Goal: Task Accomplishment & Management: Manage account settings

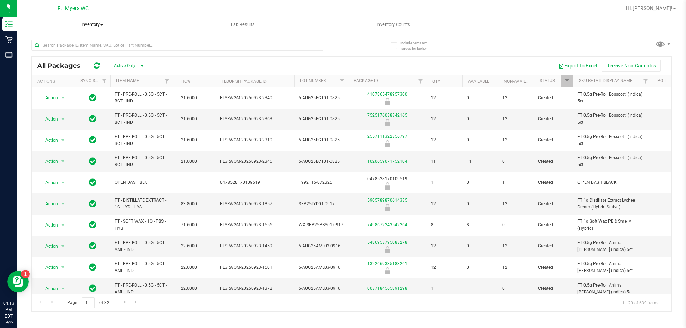
click at [84, 23] on span "Inventory" at bounding box center [92, 24] width 150 height 6
click at [94, 49] on li "All inventory" at bounding box center [92, 52] width 150 height 9
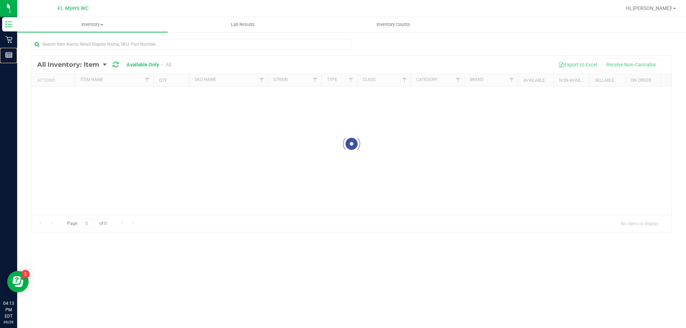
click at [10, 53] on icon at bounding box center [8, 54] width 7 height 7
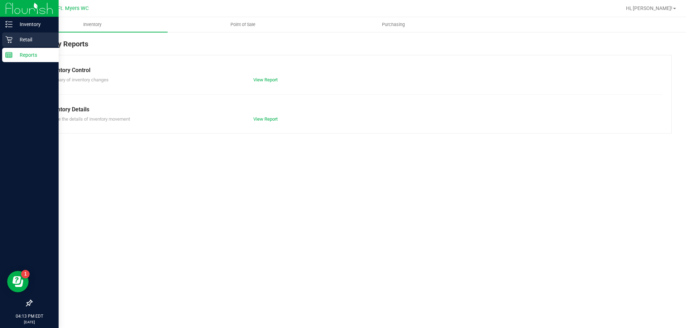
click at [8, 38] on icon at bounding box center [8, 39] width 7 height 7
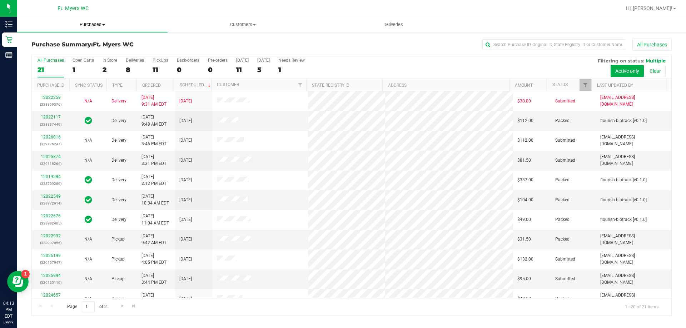
click at [101, 26] on span "Purchases" at bounding box center [92, 24] width 150 height 6
click at [89, 52] on li "Fulfillment" at bounding box center [92, 52] width 150 height 9
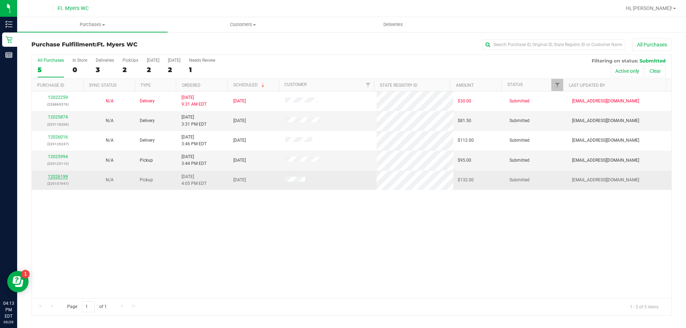
click at [58, 175] on link "12026199" at bounding box center [58, 176] width 20 height 5
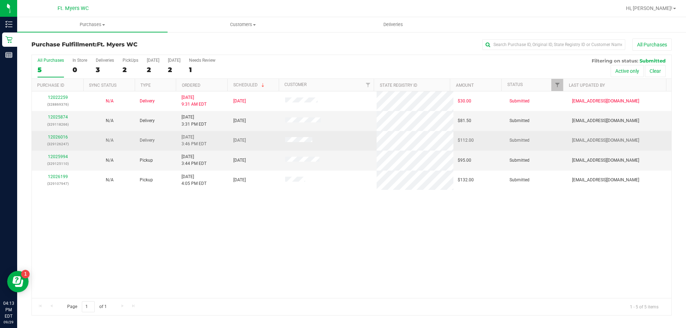
click at [53, 134] on div "12026016 (329126247)" at bounding box center [57, 141] width 43 height 14
click at [56, 135] on link "12026016" at bounding box center [58, 137] width 20 height 5
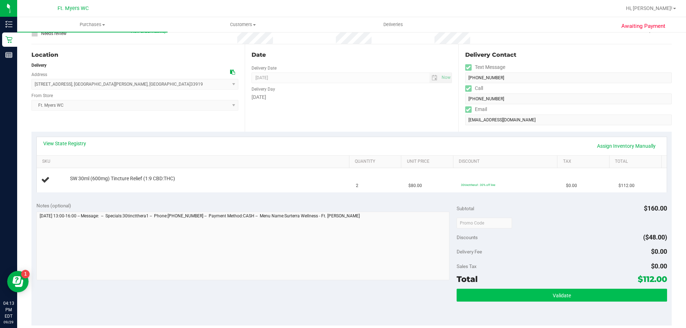
scroll to position [143, 0]
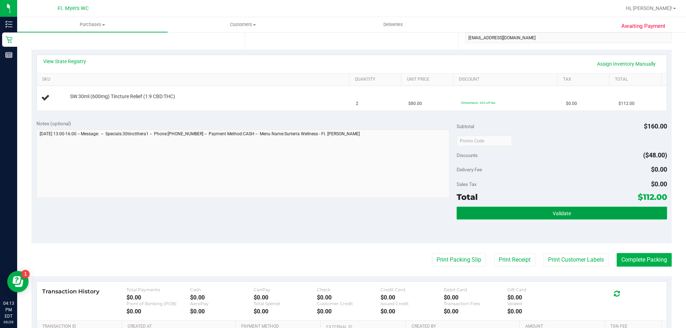
click at [527, 215] on button "Validate" at bounding box center [562, 213] width 210 height 13
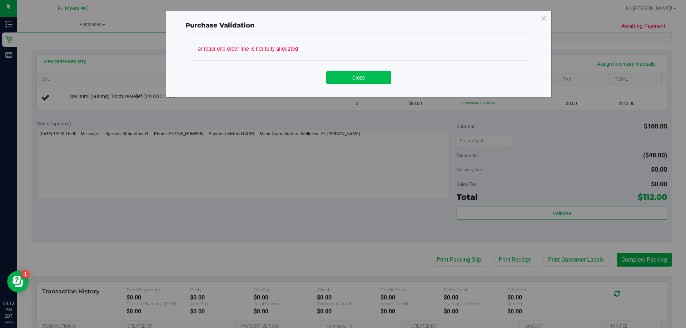
click at [374, 77] on button "Close" at bounding box center [358, 77] width 65 height 13
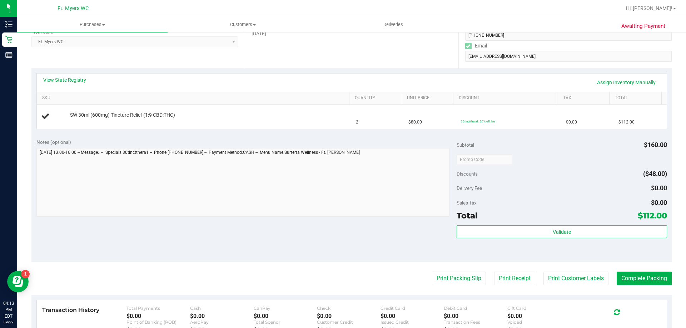
scroll to position [107, 0]
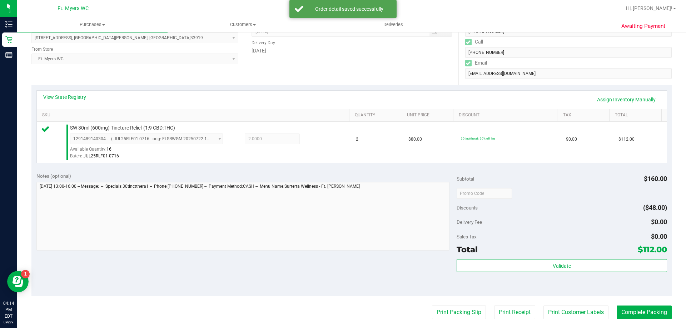
click at [611, 278] on div "Validate" at bounding box center [562, 275] width 210 height 32
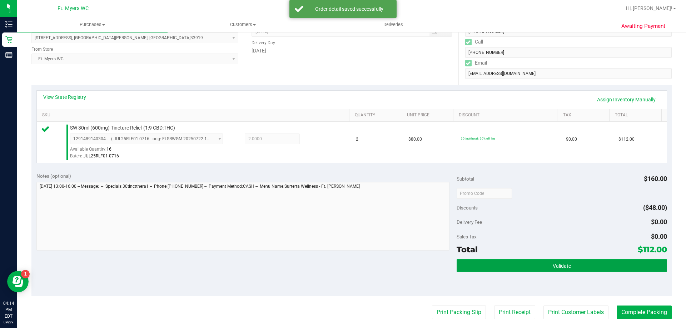
click at [610, 272] on button "Validate" at bounding box center [562, 265] width 210 height 13
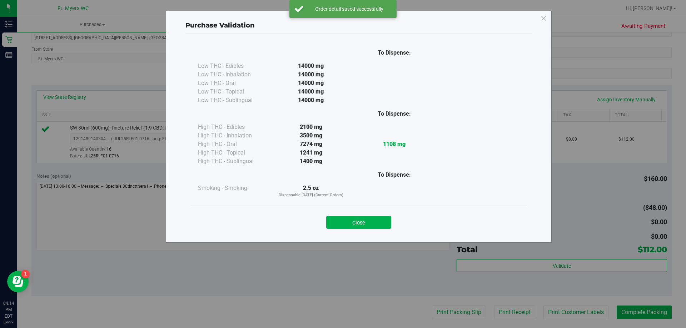
drag, startPoint x: 358, startPoint y: 224, endPoint x: 392, endPoint y: 270, distance: 57.2
click at [361, 226] on button "Close" at bounding box center [358, 222] width 65 height 13
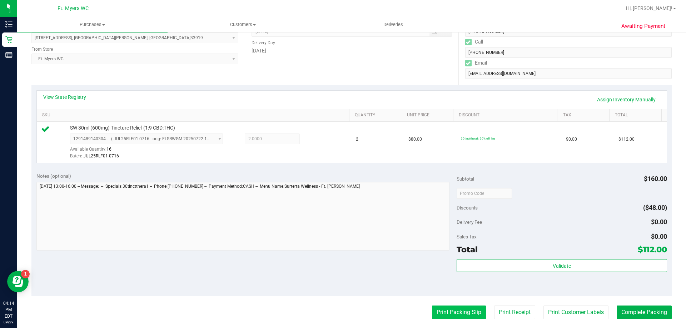
click at [452, 317] on button "Print Packing Slip" at bounding box center [459, 313] width 54 height 14
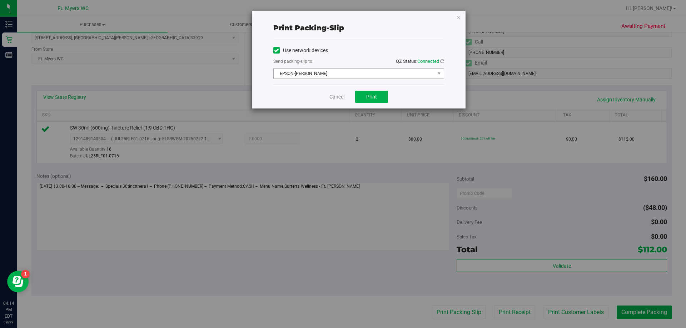
click at [370, 75] on span "EPSON-[PERSON_NAME]" at bounding box center [354, 74] width 161 height 10
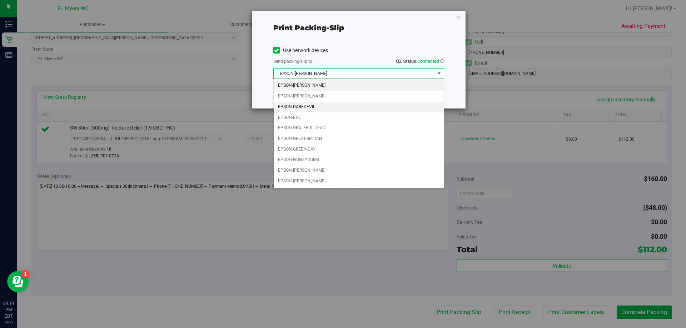
click at [336, 103] on li "EPSON-DAREDEVIL" at bounding box center [359, 107] width 170 height 11
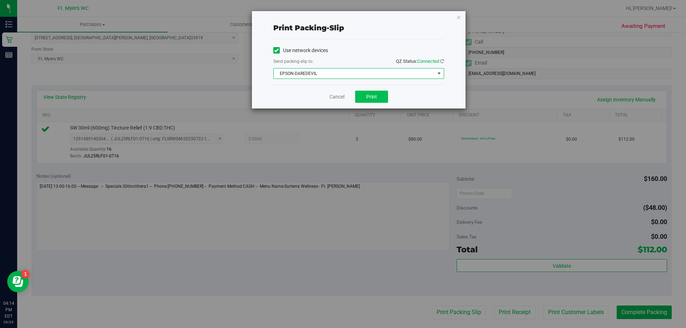
click at [371, 91] on div "Cancel Print" at bounding box center [358, 97] width 171 height 24
click at [371, 91] on button "Print" at bounding box center [371, 97] width 33 height 12
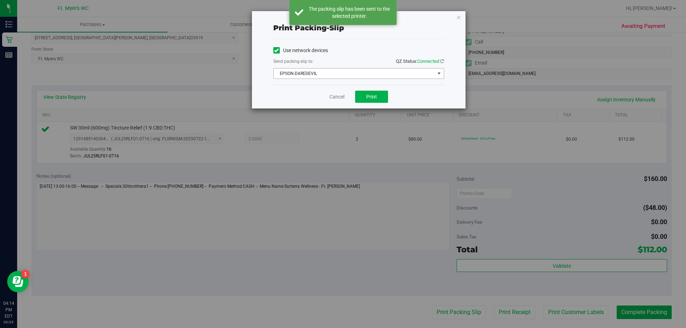
click at [375, 70] on span "EPSON-DAREDEVIL" at bounding box center [354, 74] width 161 height 10
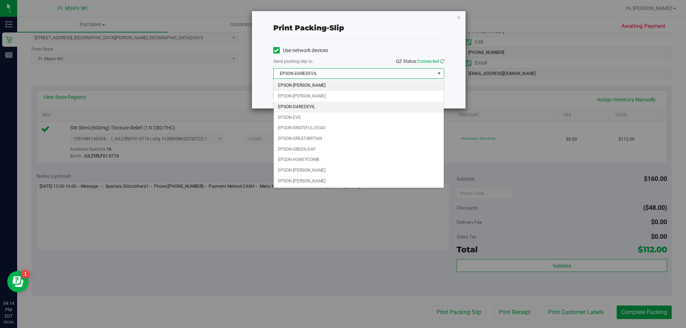
click at [370, 90] on li "EPSON-[PERSON_NAME]" at bounding box center [359, 85] width 170 height 11
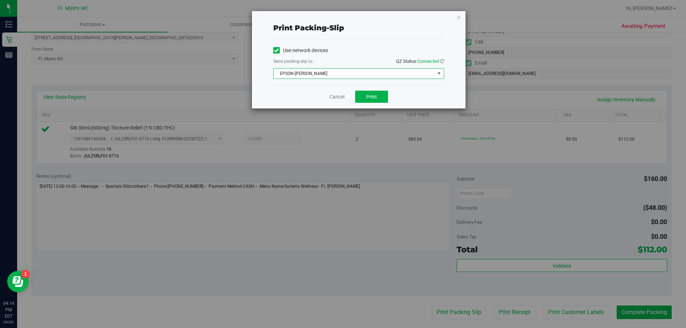
click at [372, 73] on span "EPSON-[PERSON_NAME]" at bounding box center [354, 74] width 161 height 10
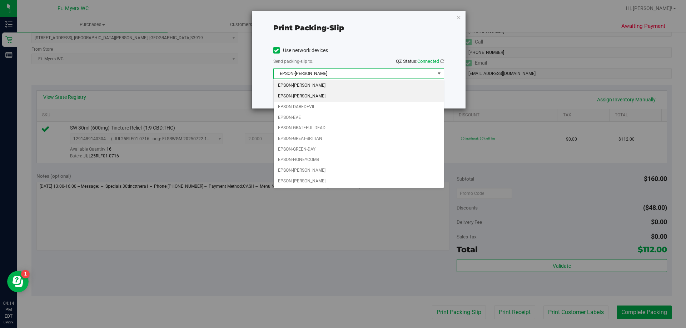
click at [366, 99] on li "EPSON-[PERSON_NAME]" at bounding box center [359, 96] width 170 height 11
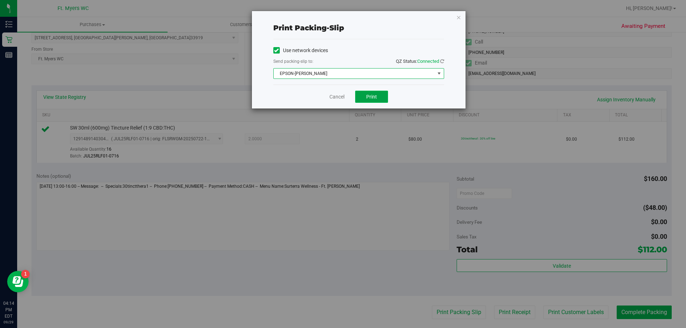
click at [366, 102] on button "Print" at bounding box center [371, 97] width 33 height 12
click at [341, 100] on link "Cancel" at bounding box center [336, 97] width 15 height 8
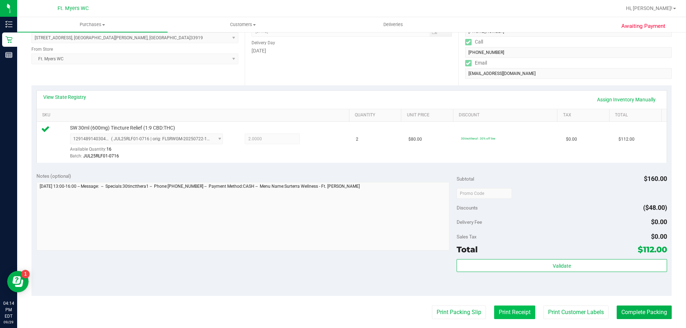
click at [526, 309] on button "Print Receipt" at bounding box center [514, 313] width 41 height 14
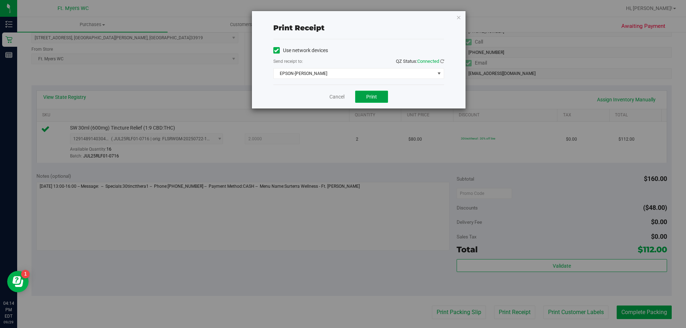
click at [382, 96] on button "Print" at bounding box center [371, 97] width 33 height 12
click at [338, 100] on link "Cancel" at bounding box center [336, 97] width 15 height 8
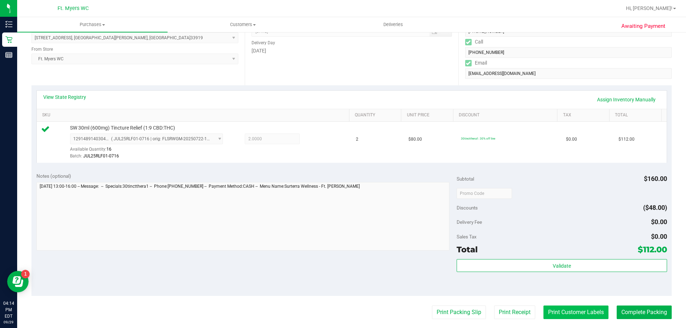
click at [549, 314] on button "Print Customer Labels" at bounding box center [576, 313] width 65 height 14
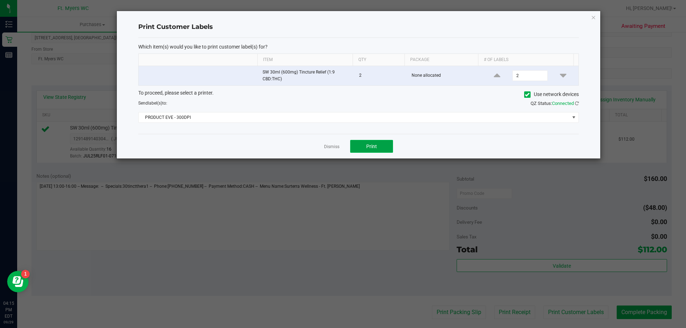
click at [365, 143] on button "Print" at bounding box center [371, 146] width 43 height 13
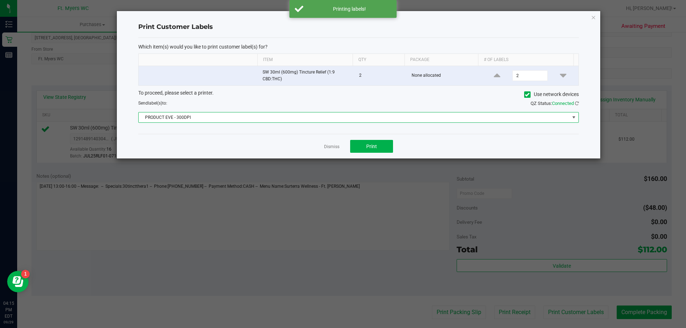
click at [395, 121] on span "PRODUCT EVE - 300DPI" at bounding box center [354, 118] width 431 height 10
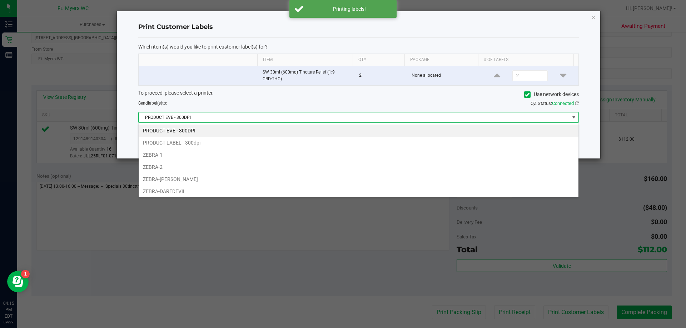
scroll to position [11, 440]
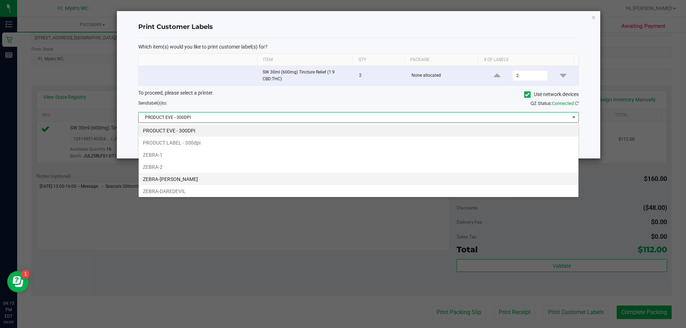
click at [337, 175] on li "ZEBRA-[PERSON_NAME]" at bounding box center [359, 179] width 440 height 12
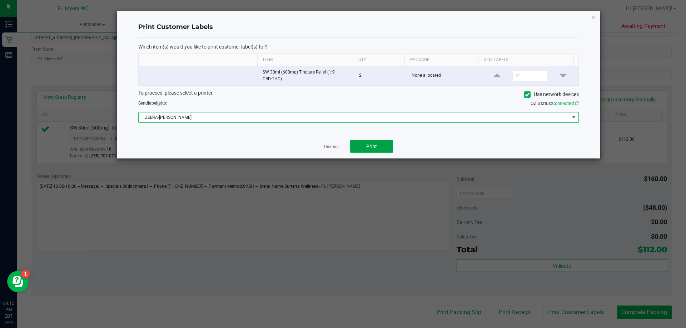
click at [387, 141] on button "Print" at bounding box center [371, 146] width 43 height 13
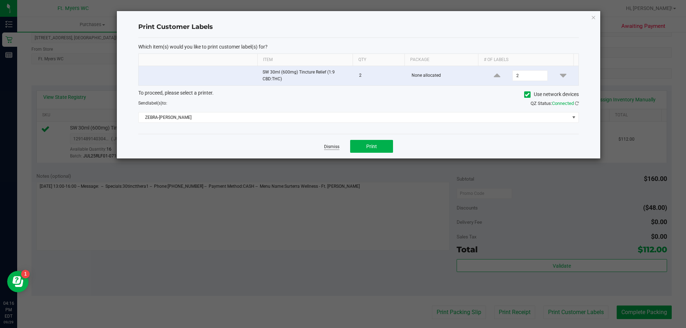
click at [339, 145] on link "Dismiss" at bounding box center [331, 147] width 15 height 6
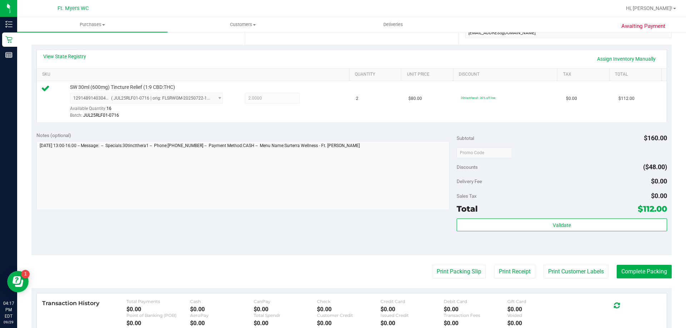
scroll to position [214, 0]
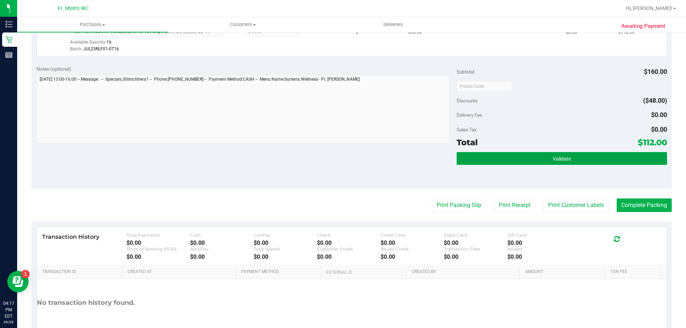
click at [611, 162] on button "Validate" at bounding box center [562, 158] width 210 height 13
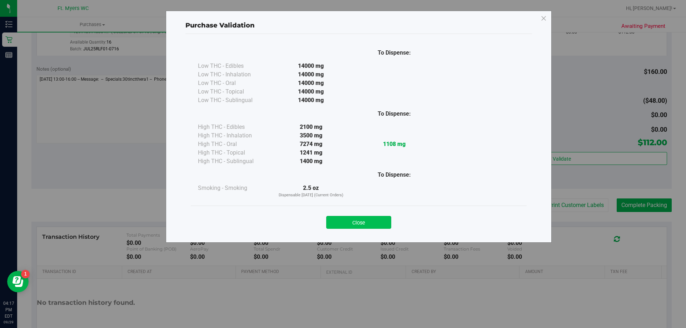
click at [372, 217] on button "Close" at bounding box center [358, 222] width 65 height 13
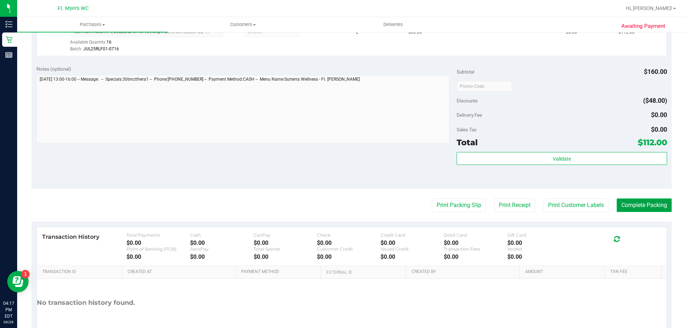
click at [637, 200] on button "Complete Packing" at bounding box center [644, 206] width 55 height 14
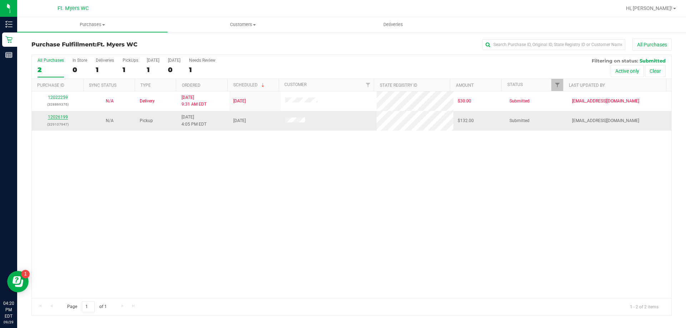
click at [48, 116] on link "12026199" at bounding box center [58, 117] width 20 height 5
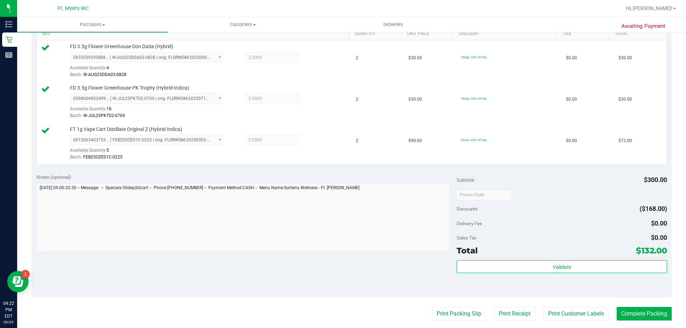
scroll to position [339, 0]
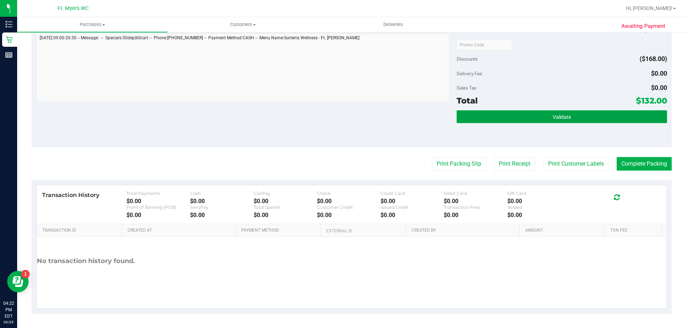
click at [499, 119] on button "Validate" at bounding box center [562, 116] width 210 height 13
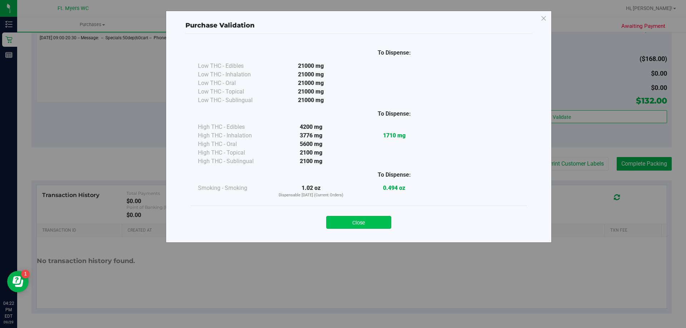
click at [382, 217] on button "Close" at bounding box center [358, 222] width 65 height 13
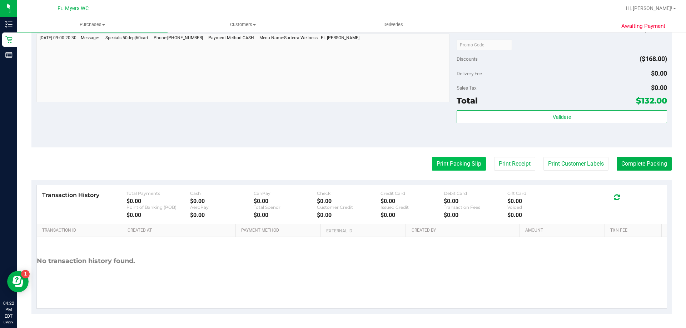
click at [438, 165] on button "Print Packing Slip" at bounding box center [459, 164] width 54 height 14
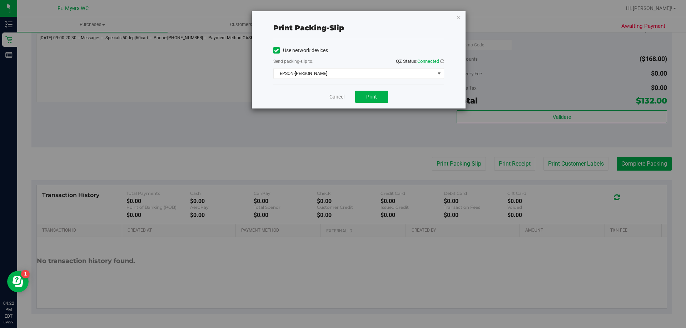
click at [360, 89] on div "Cancel Print" at bounding box center [358, 97] width 171 height 24
click at [361, 91] on button "Print" at bounding box center [371, 97] width 33 height 12
click at [337, 95] on link "Cancel" at bounding box center [336, 97] width 15 height 8
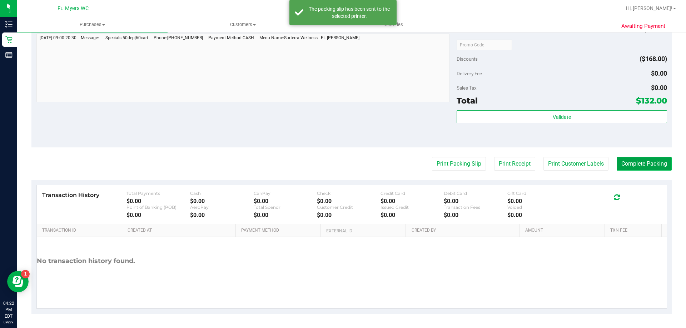
click at [618, 167] on button "Complete Packing" at bounding box center [644, 164] width 55 height 14
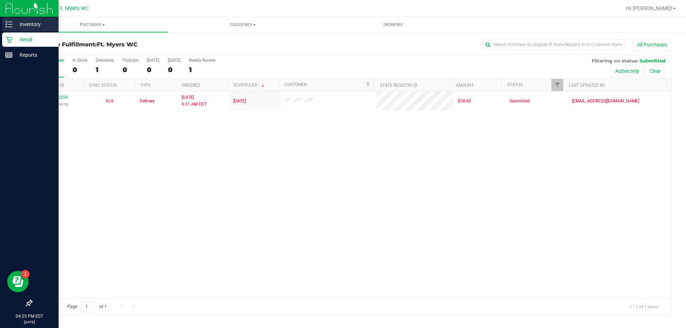
click at [17, 22] on p "Inventory" at bounding box center [34, 24] width 43 height 9
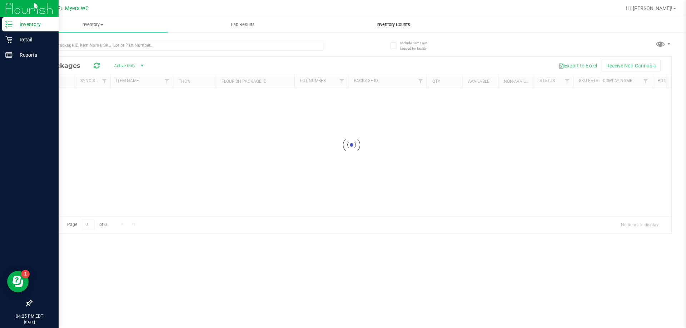
click at [385, 26] on span "Inventory Counts" at bounding box center [393, 24] width 53 height 6
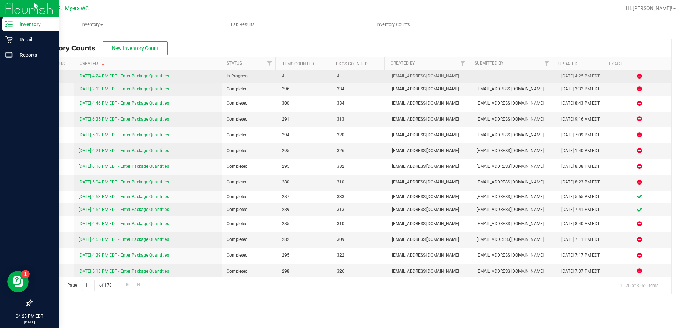
click at [103, 76] on link "[DATE] 4:24 PM EDT - Enter Package Quantities" at bounding box center [124, 76] width 90 height 5
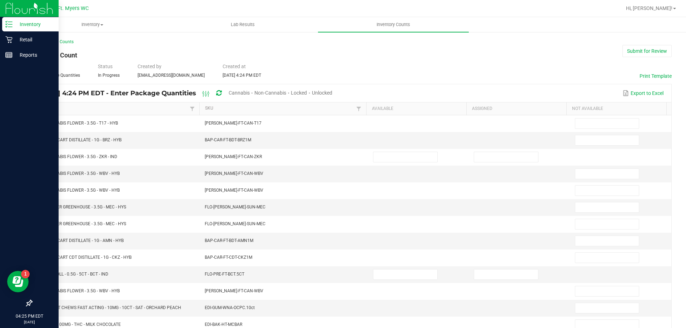
click at [250, 95] on span "Cannabis" at bounding box center [239, 93] width 21 height 6
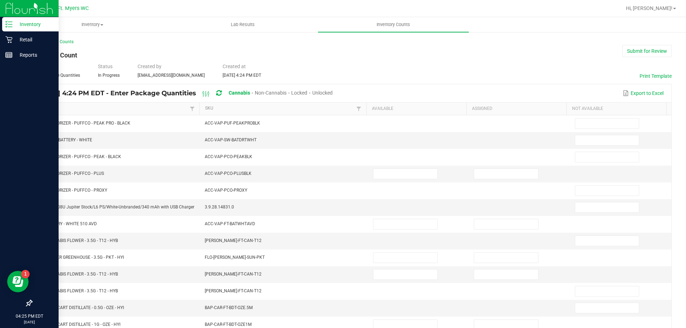
click at [333, 96] on div "Unlocked" at bounding box center [322, 93] width 20 height 13
click at [333, 95] on span "Unlocked" at bounding box center [322, 93] width 20 height 6
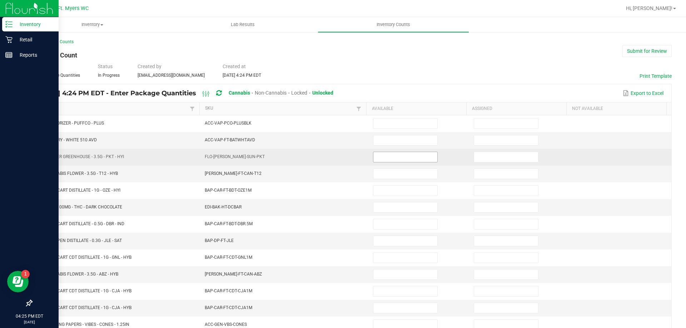
click at [395, 157] on input at bounding box center [405, 157] width 64 height 10
type input "18"
type input "0"
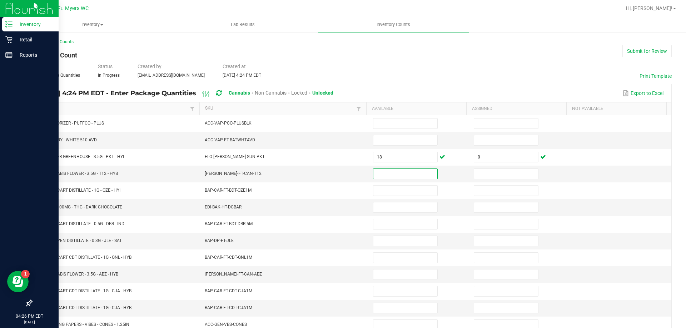
click at [101, 107] on link "Item" at bounding box center [112, 109] width 149 height 6
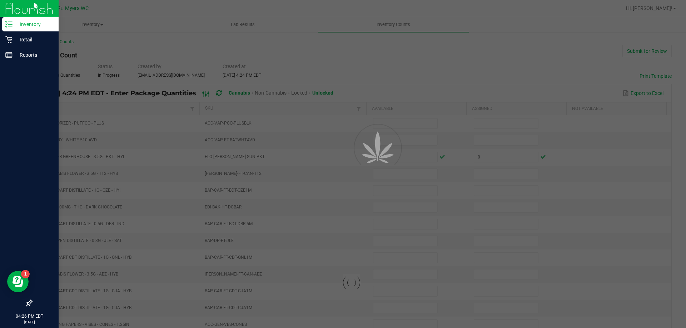
type input "18"
type input "0"
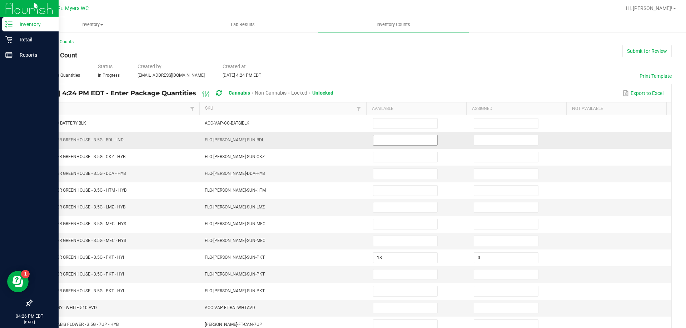
click at [418, 141] on input at bounding box center [405, 140] width 64 height 10
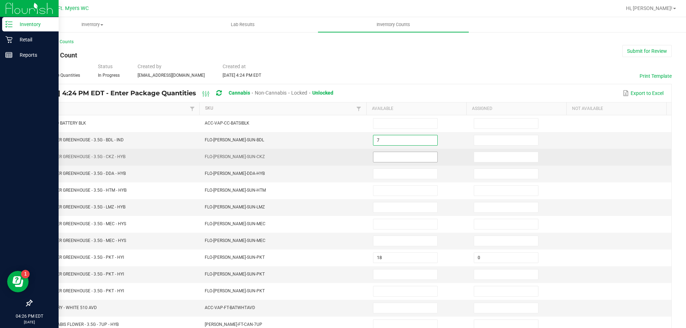
type input "7"
type input "0"
type input "7"
type input "0"
type input "4"
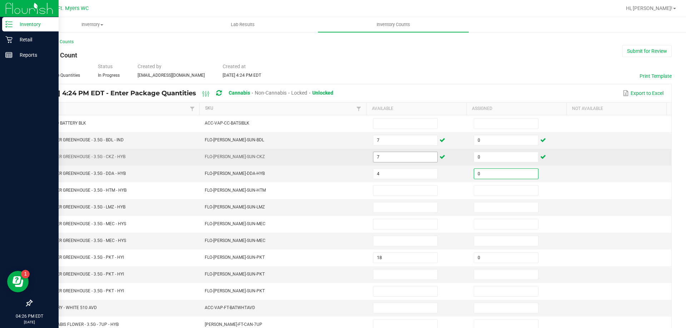
type input "0"
type input "1"
type input "0"
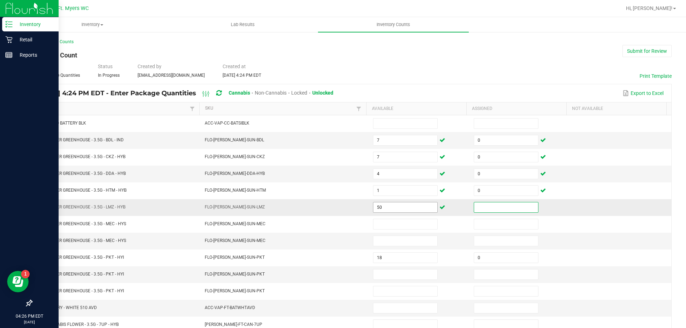
click at [408, 210] on input "50" at bounding box center [405, 208] width 64 height 10
type input "5"
type input "0"
type input "18"
type input "0"
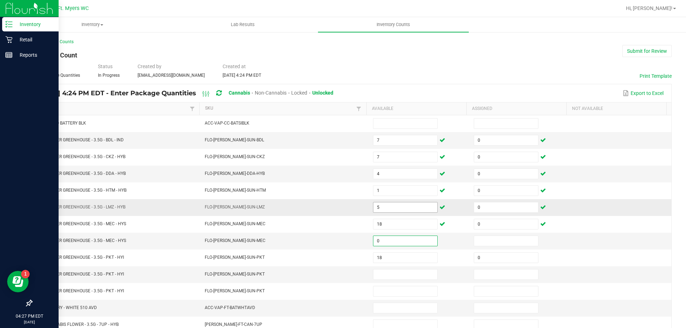
type input "0"
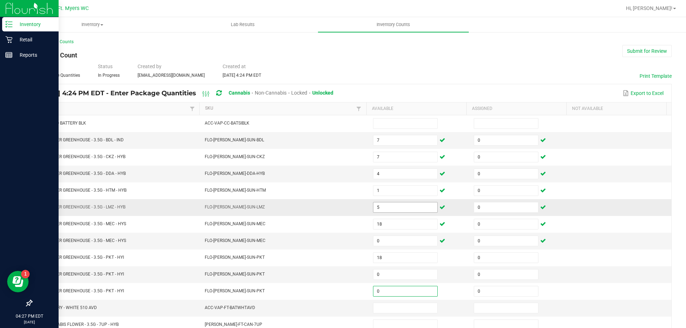
type input "0"
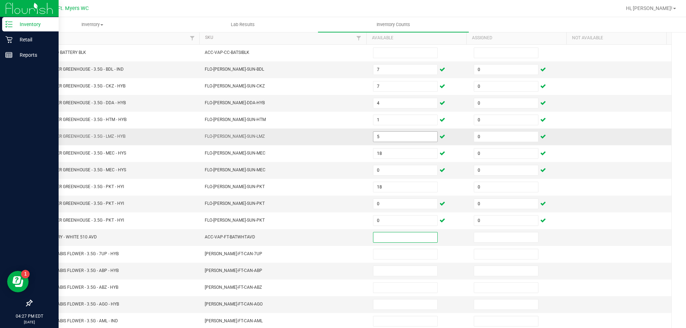
scroll to position [71, 0]
type input "16"
type input "0"
type input "2"
type input "0"
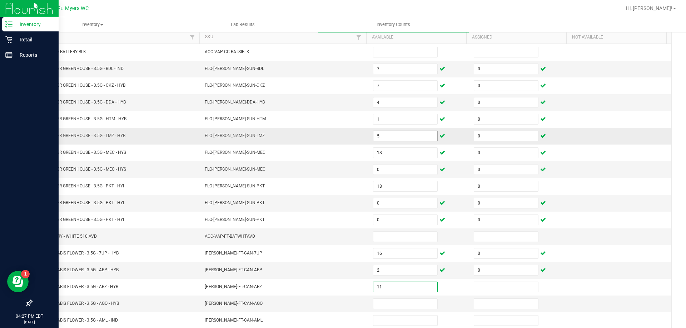
type input "11"
type input "0"
type input "7"
type input "0"
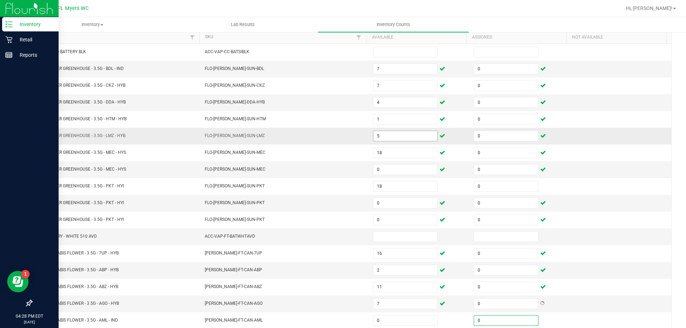
type input "0"
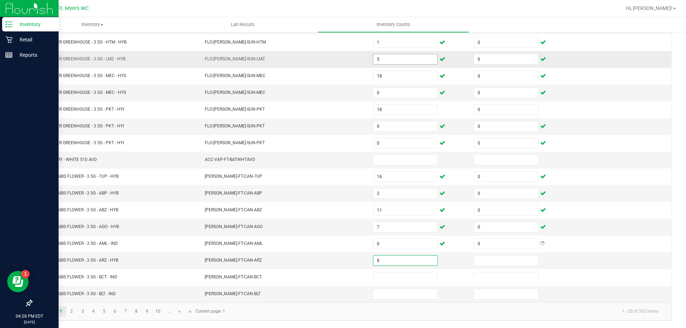
type input "8"
type input "0"
type input "4"
type input "0"
type input "3"
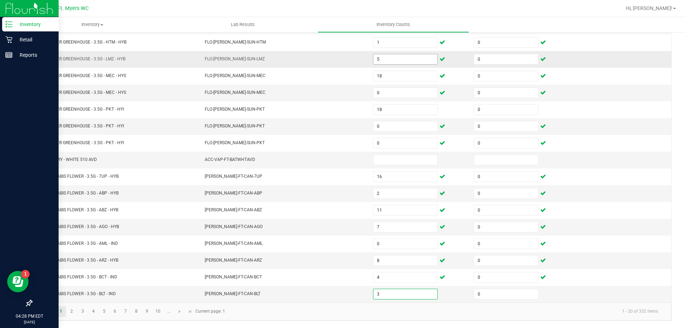
type input "0"
click at [72, 312] on link "2" at bounding box center [71, 312] width 10 height 11
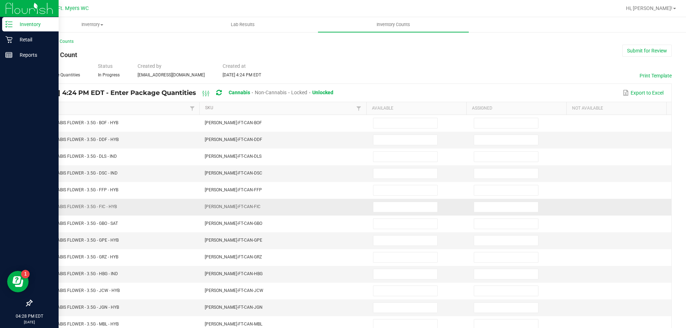
scroll to position [0, 0]
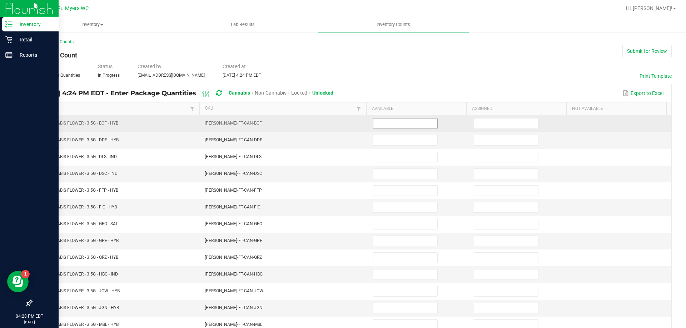
click at [403, 123] on input at bounding box center [405, 124] width 64 height 10
type input "4"
type input "0"
type input "20"
type input "0"
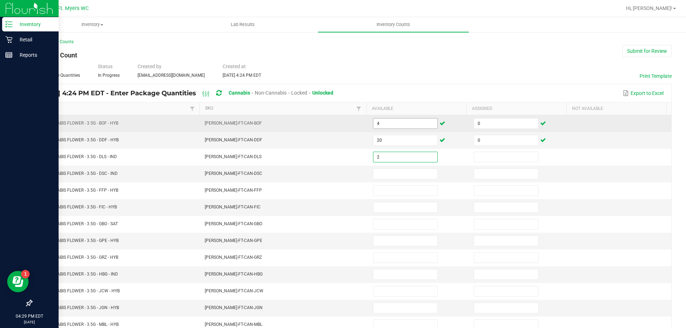
type input "2"
type input "0"
type input "4"
type input "0"
type input "16"
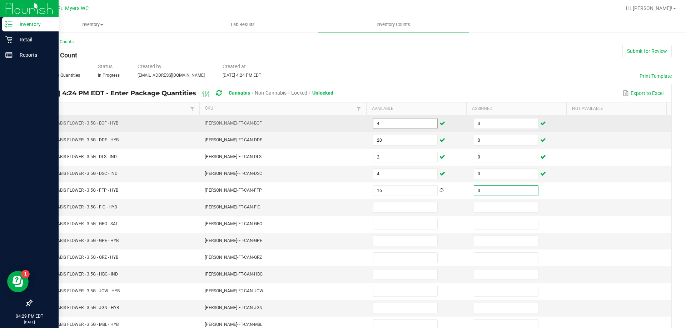
type input "0"
type input "1"
type input "9"
type input "0"
type input "14"
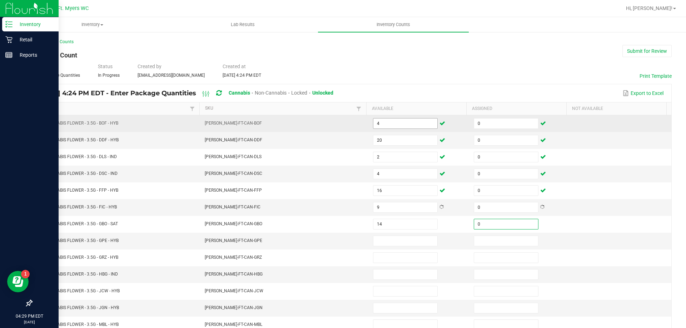
type input "0"
type input "10"
type input "0"
type input "14"
type input "0"
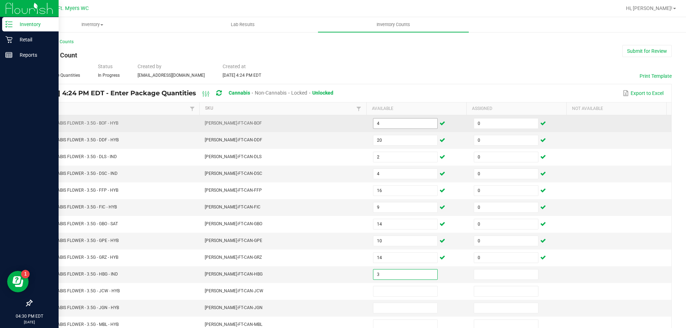
type input "3"
type input "0"
type input "1"
type input "0"
type input "14"
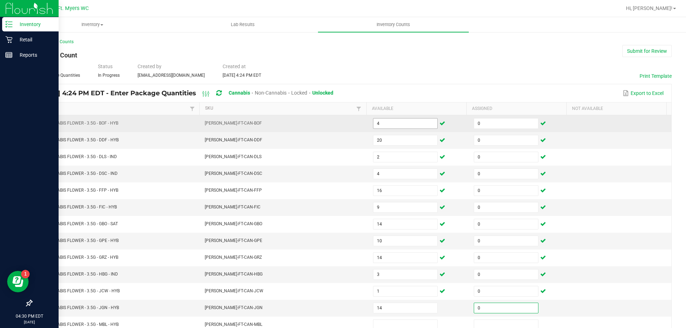
type input "0"
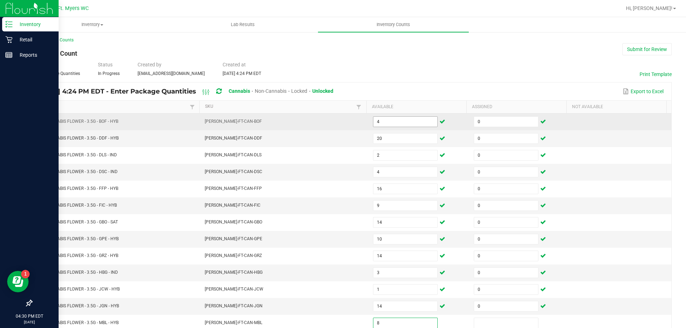
type input "8"
type input "0"
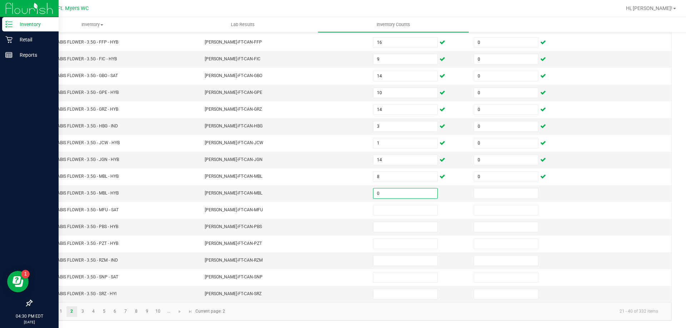
type input "0"
type input "17"
type input "0"
type input "9"
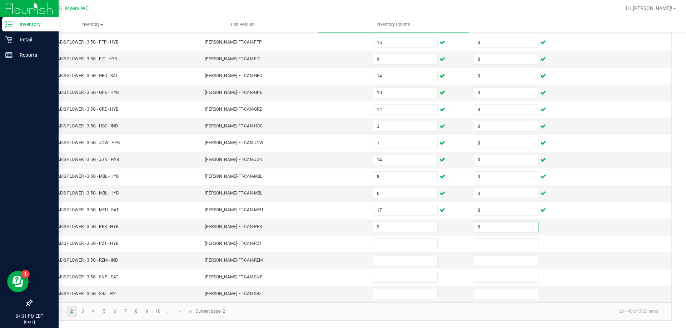
type input "0"
type input "1"
type input "0"
type input "13"
type input "0"
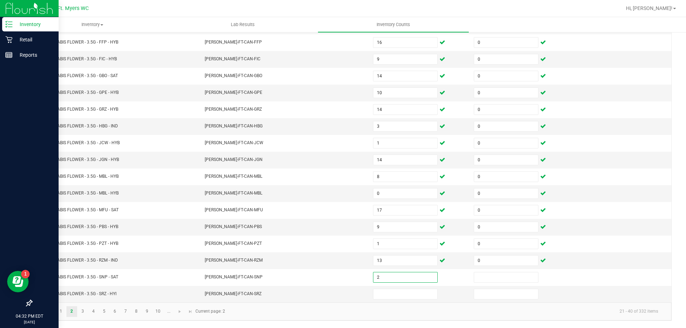
type input "2"
type input "0"
type input "6"
type input "0"
click at [83, 311] on link "3" at bounding box center [83, 312] width 10 height 11
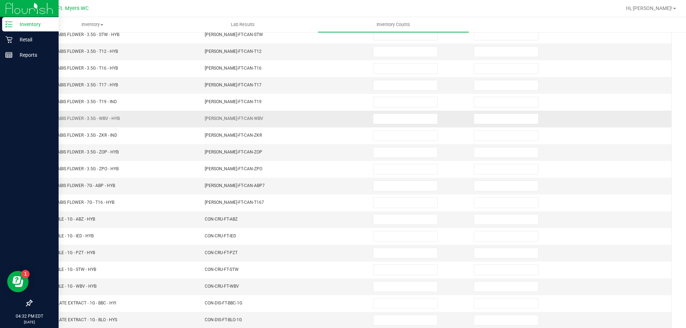
scroll to position [0, 0]
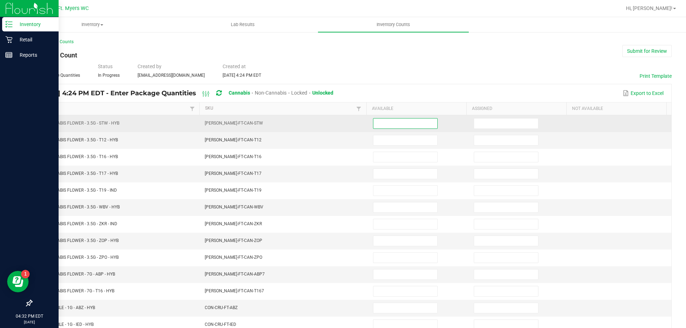
click at [380, 119] on input at bounding box center [405, 124] width 64 height 10
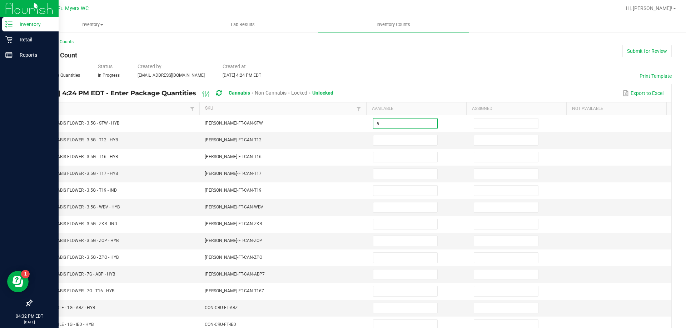
type input "9"
type input "0"
type input "15"
type input "0"
type input "15"
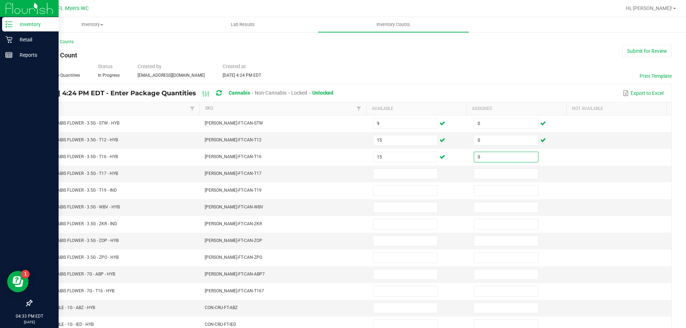
type input "0"
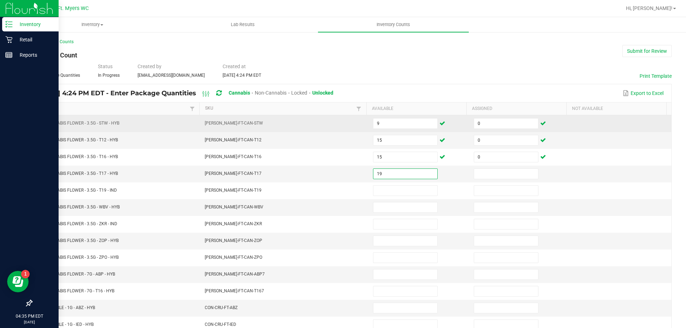
type input "19"
type input "0"
type input "3"
type input "0"
type input "18"
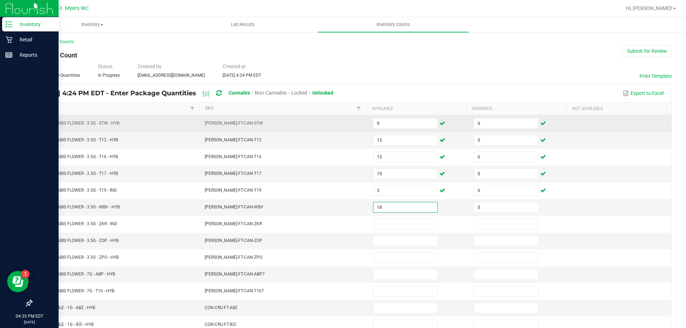
type input "0"
type input "19"
type input "0"
type input "7"
type input "0"
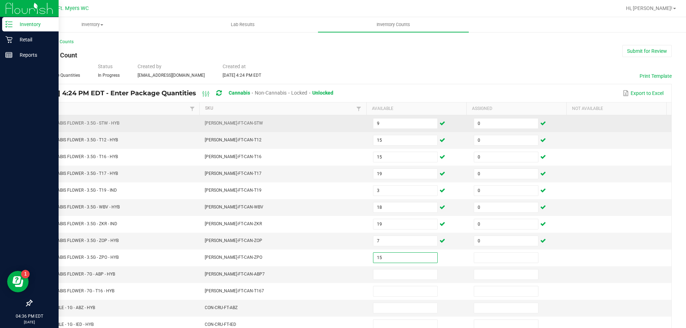
type input "15"
type input "0"
type input "9"
type input "0"
type input "6"
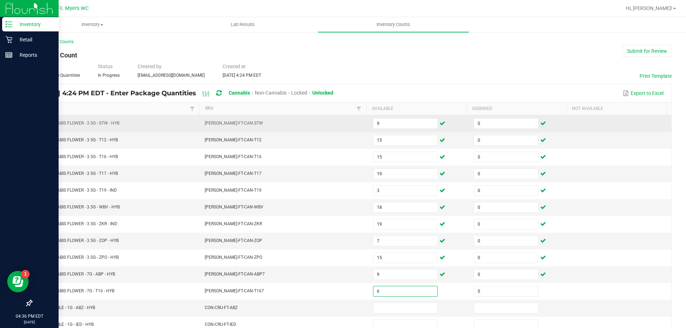
type input "0"
type input "2"
type input "0"
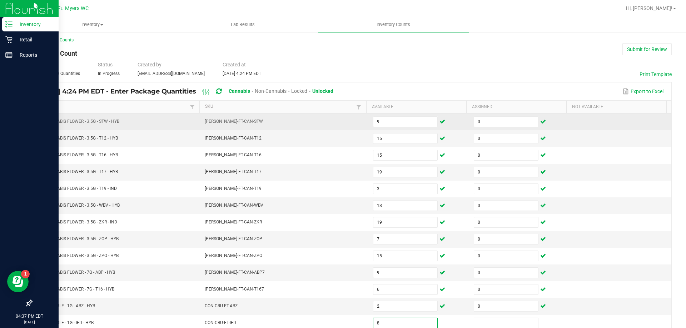
type input "8"
type input "0"
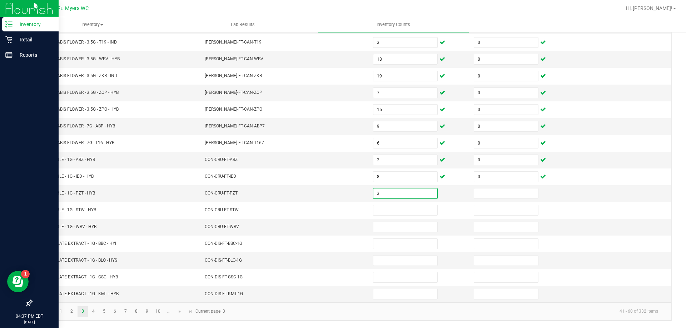
type input "3"
type input "0"
type input "4"
type input "0"
type input "3"
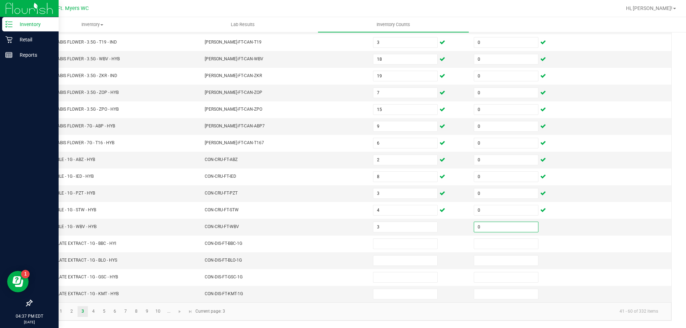
type input "0"
type input "9"
type input "0"
type input "5"
type input "0"
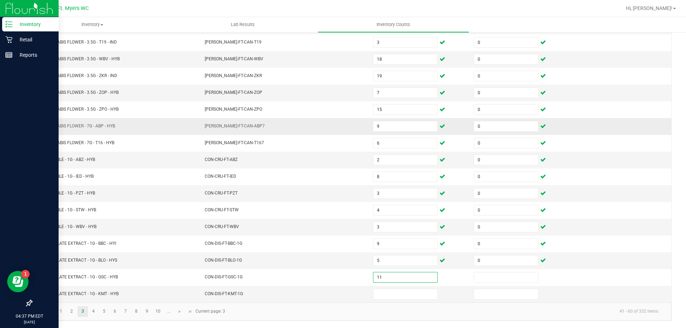
type input "11"
type input "0"
type input "6"
type input "0"
click at [92, 317] on kendo-pager "1 2 3 4 5 6 7 8 9 10 ... 41 - 60 of 332 items Current page: 3" at bounding box center [352, 312] width 640 height 18
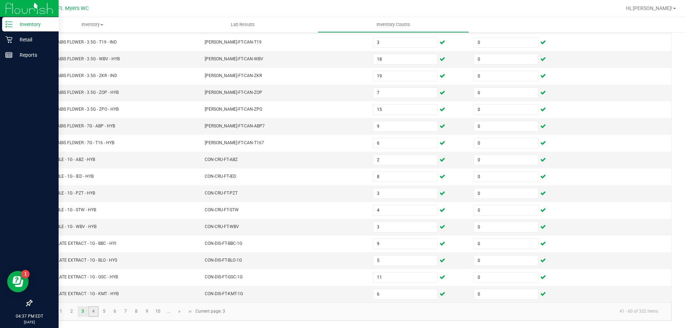
click at [95, 311] on link "4" at bounding box center [93, 312] width 10 height 11
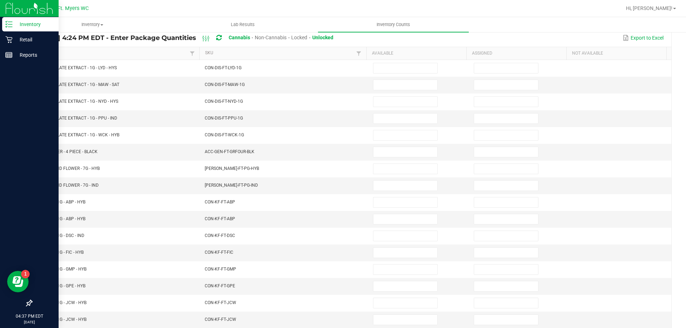
scroll to position [0, 0]
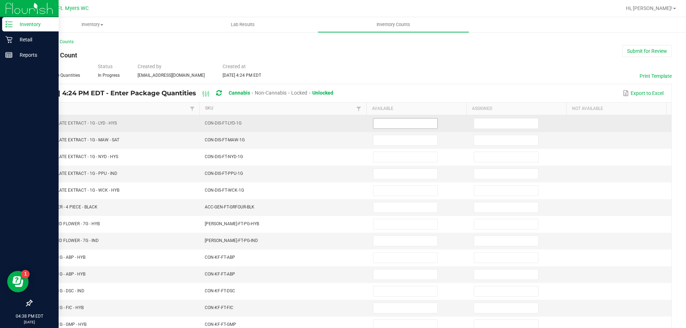
click at [397, 128] on input at bounding box center [405, 124] width 64 height 10
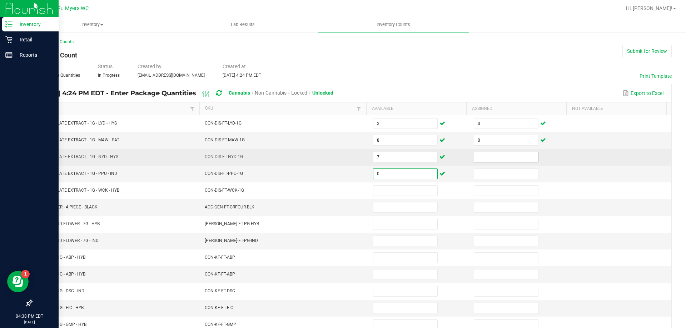
click at [481, 157] on input at bounding box center [506, 157] width 64 height 10
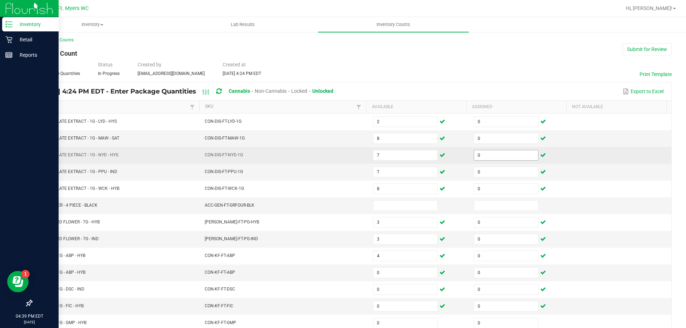
scroll to position [148, 0]
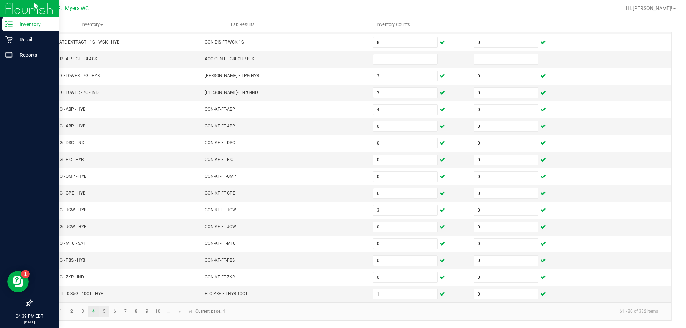
click at [103, 307] on link "5" at bounding box center [104, 312] width 10 height 11
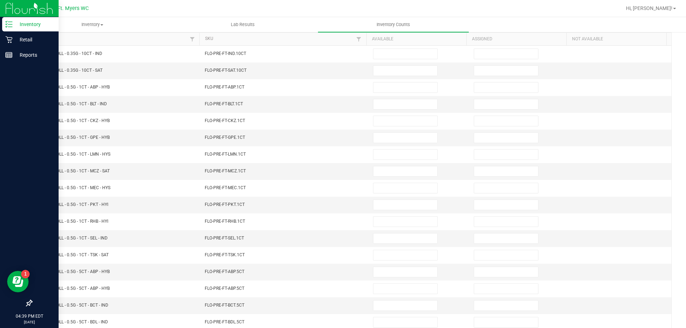
scroll to position [0, 0]
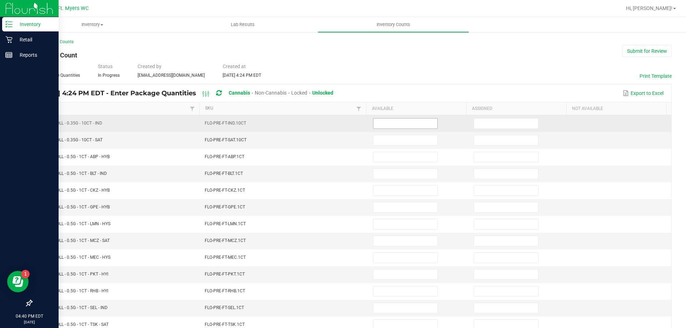
click at [382, 120] on input at bounding box center [405, 124] width 64 height 10
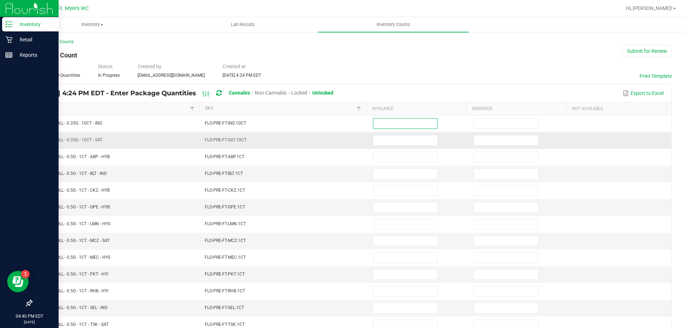
click at [411, 133] on td at bounding box center [419, 140] width 101 height 17
click at [408, 143] on input at bounding box center [405, 140] width 64 height 10
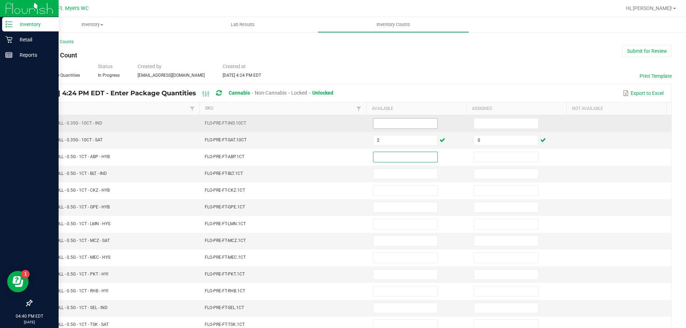
click at [399, 124] on input at bounding box center [405, 124] width 64 height 10
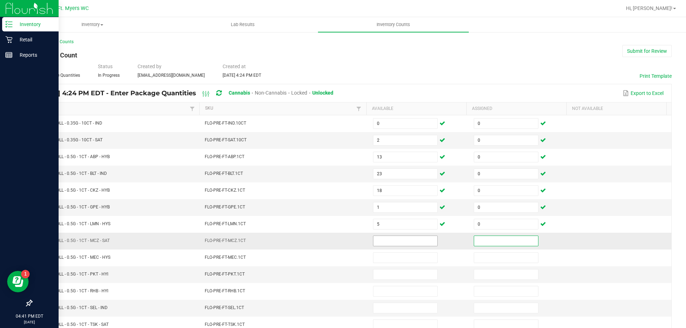
click at [418, 237] on input at bounding box center [405, 241] width 64 height 10
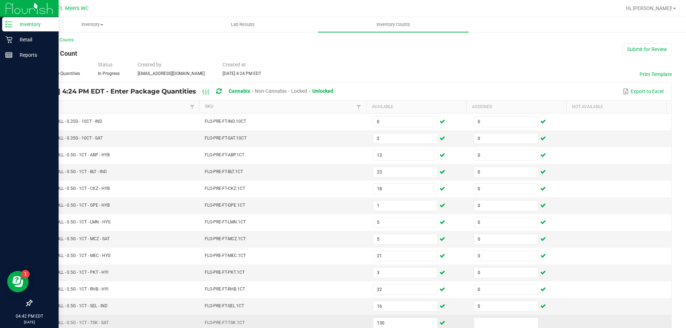
click at [395, 317] on td "130" at bounding box center [419, 323] width 101 height 17
click at [393, 323] on input "130" at bounding box center [405, 323] width 64 height 10
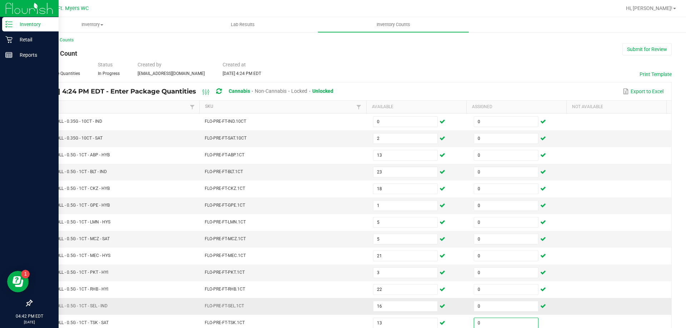
scroll to position [148, 0]
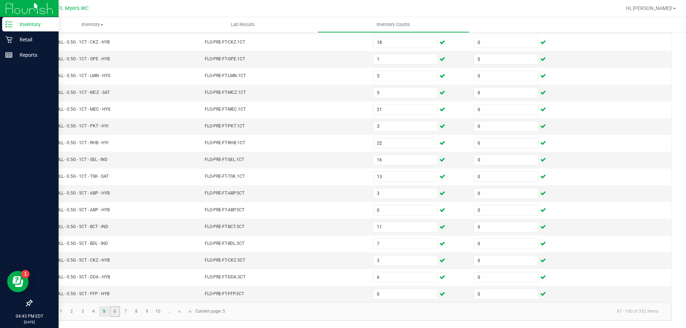
click at [114, 312] on link "6" at bounding box center [115, 312] width 10 height 11
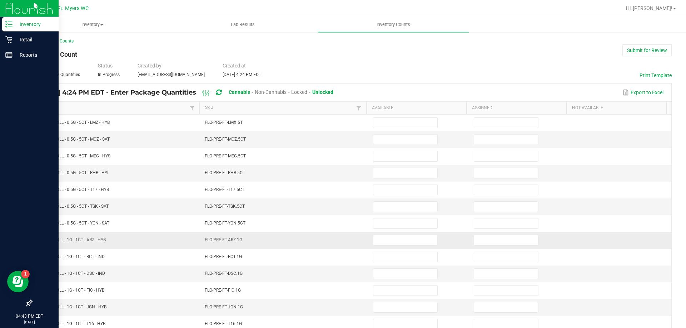
scroll to position [0, 0]
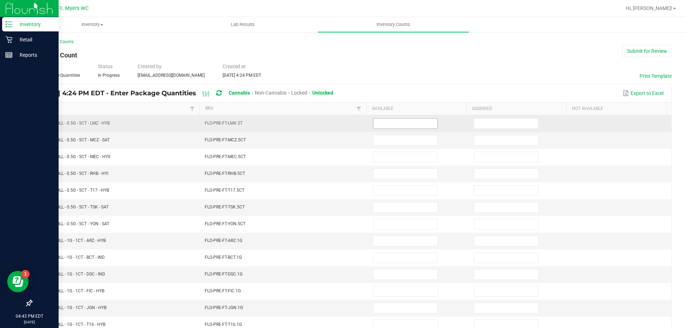
click at [401, 129] on span at bounding box center [405, 123] width 65 height 11
click at [401, 125] on input at bounding box center [405, 124] width 64 height 10
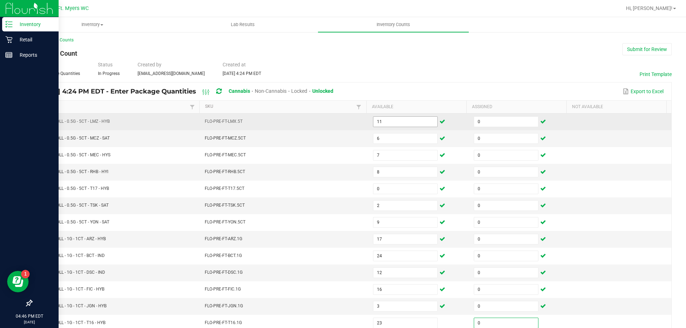
scroll to position [148, 0]
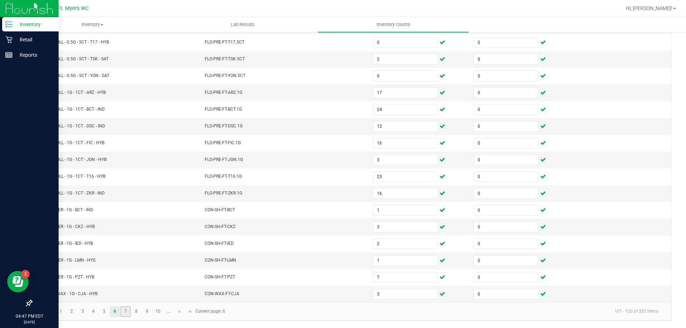
click at [127, 310] on link "7" at bounding box center [125, 312] width 10 height 11
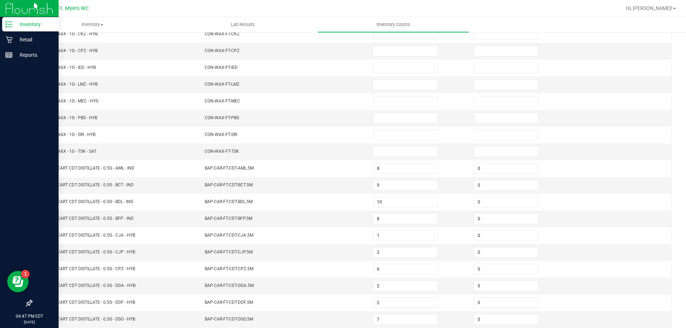
scroll to position [0, 0]
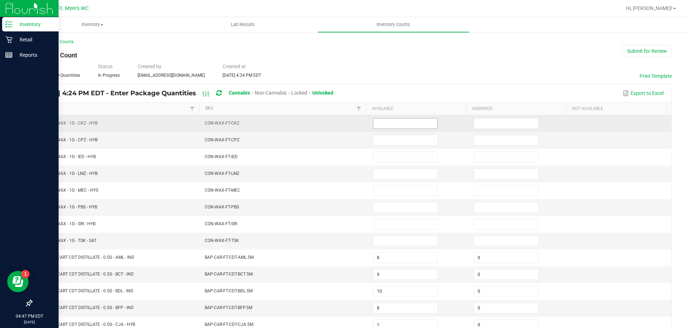
click at [392, 126] on input at bounding box center [405, 124] width 64 height 10
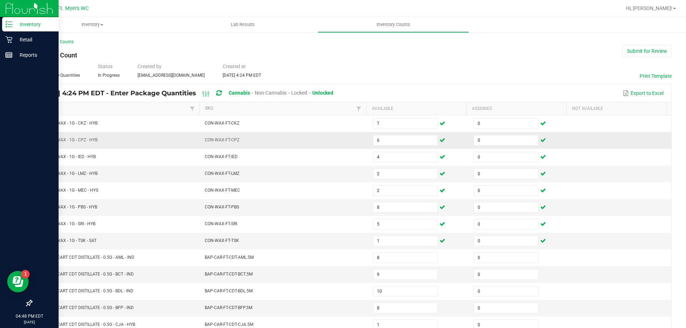
click at [340, 144] on td "CON-WAX-FT-CPZ" at bounding box center [284, 140] width 168 height 17
click at [38, 37] on p "Retail" at bounding box center [34, 39] width 43 height 9
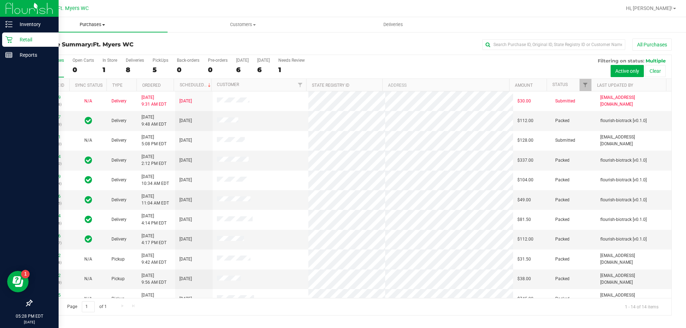
click at [86, 30] on uib-tab-heading "Purchases Summary of purchases Fulfillment All purchases" at bounding box center [92, 24] width 150 height 15
click at [91, 49] on li "Fulfillment" at bounding box center [92, 52] width 150 height 9
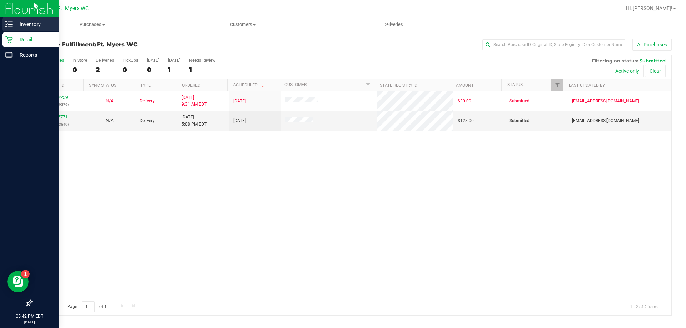
click at [27, 25] on p "Inventory" at bounding box center [34, 24] width 43 height 9
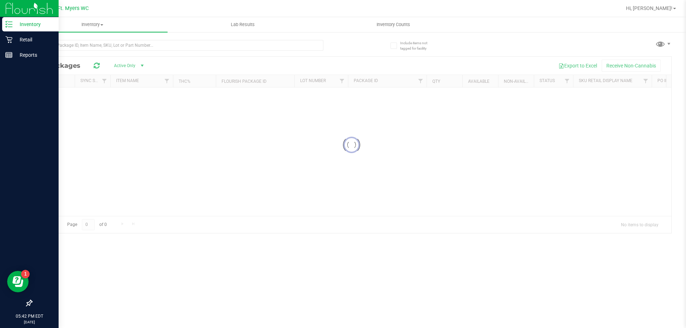
drag, startPoint x: 659, startPoint y: 16, endPoint x: 663, endPoint y: 13, distance: 4.6
click at [659, 15] on nav "Ft. [PERSON_NAME] Hi, [PERSON_NAME]!" at bounding box center [351, 8] width 669 height 17
click at [667, 11] on span "Hi, [PERSON_NAME]!" at bounding box center [649, 8] width 46 height 6
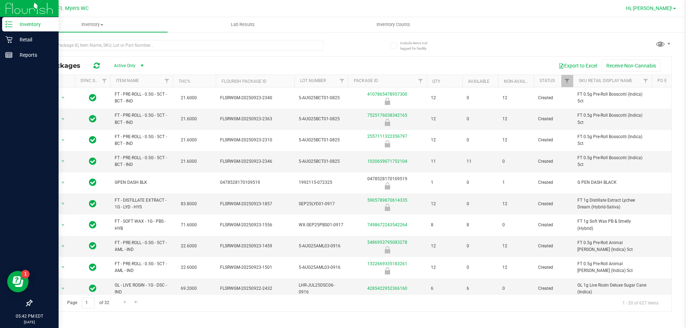
click at [666, 8] on span "Hi, [PERSON_NAME]!" at bounding box center [649, 8] width 46 height 6
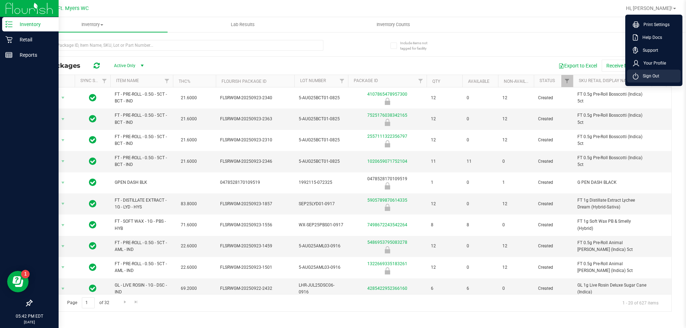
click at [641, 73] on span "Sign Out" at bounding box center [649, 76] width 21 height 7
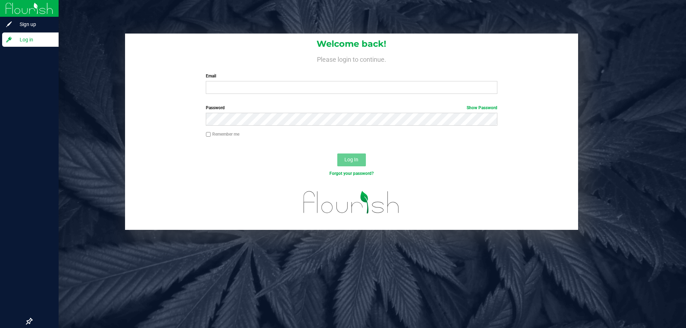
click at [218, 81] on div "Email Required Please format your email correctly." at bounding box center [351, 83] width 302 height 21
click at [215, 91] on input "Email" at bounding box center [351, 87] width 291 height 13
click at [337, 154] on button "Log In" at bounding box center [351, 160] width 29 height 13
